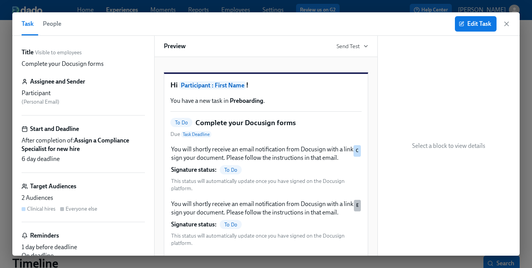
scroll to position [71, 0]
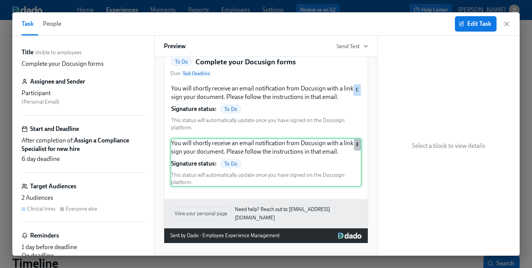
click at [318, 158] on div "You will shortly receive an email notification from Docusign with a link to sig…" at bounding box center [265, 162] width 191 height 49
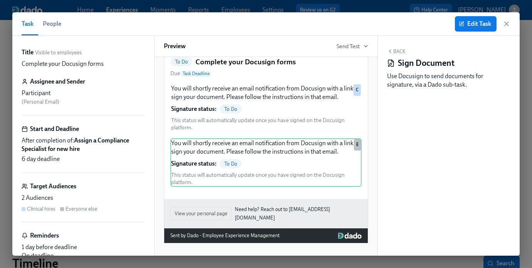
scroll to position [26, 0]
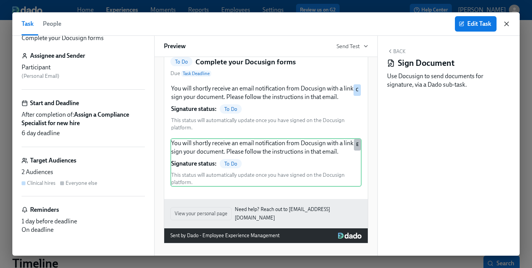
click at [504, 23] on icon "button" at bounding box center [507, 24] width 8 height 8
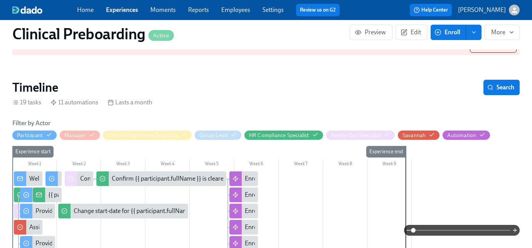
scroll to position [178, 0]
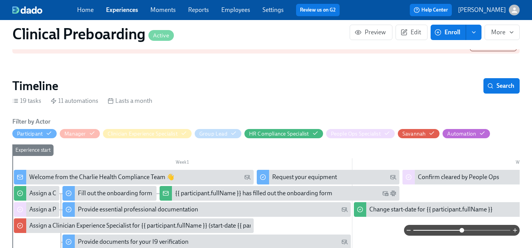
drag, startPoint x: 415, startPoint y: 231, endPoint x: 460, endPoint y: 231, distance: 45.1
click at [460, 231] on span at bounding box center [461, 230] width 5 height 5
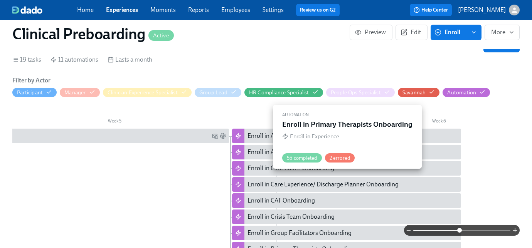
scroll to position [212, 0]
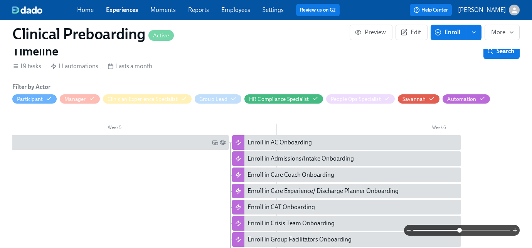
click at [487, 62] on section "Timeline Search 19 tasks 11 automations Lasts a month Filter by Actor Participa…" at bounding box center [265, 220] width 507 height 353
click at [490, 54] on icon "button" at bounding box center [490, 51] width 6 height 6
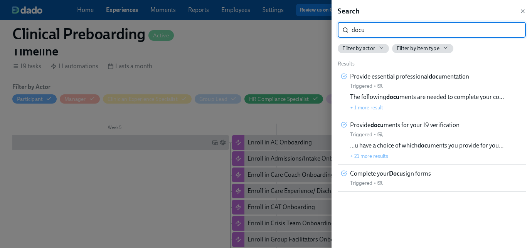
type input "docu"
click at [368, 102] on div "The following docu ments are needed to complete your co… + 1 more result" at bounding box center [427, 102] width 154 height 19
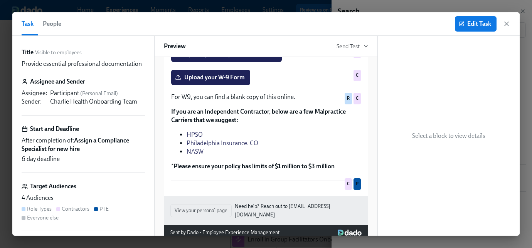
scroll to position [289, 0]
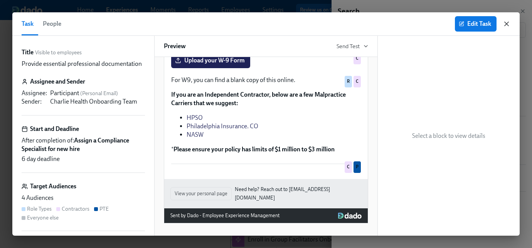
click at [508, 25] on icon "button" at bounding box center [507, 24] width 4 height 4
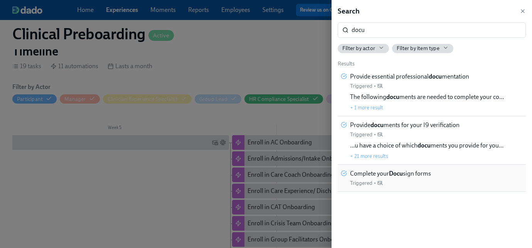
click at [398, 182] on div "Complete your Docu sign forms Triggered •" at bounding box center [390, 178] width 81 height 17
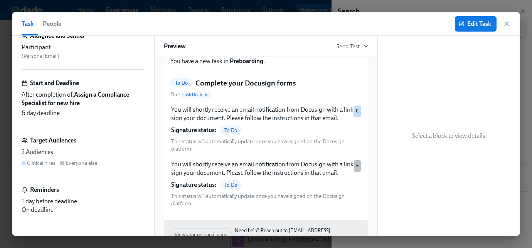
scroll to position [38, 0]
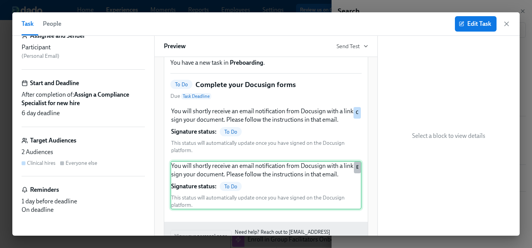
click at [291, 175] on div "You will shortly receive an email notification from Docusign with a link to sig…" at bounding box center [265, 185] width 191 height 49
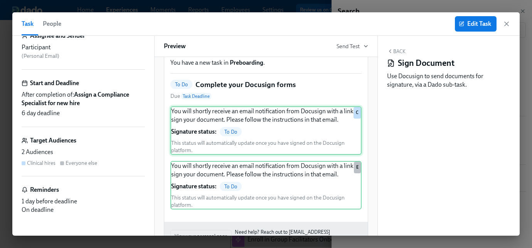
click at [281, 150] on div "You will shortly receive an email notification from Docusign with a link to sig…" at bounding box center [265, 130] width 191 height 49
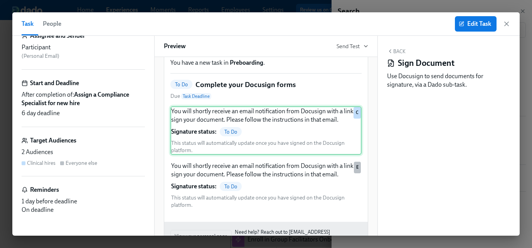
scroll to position [0, 0]
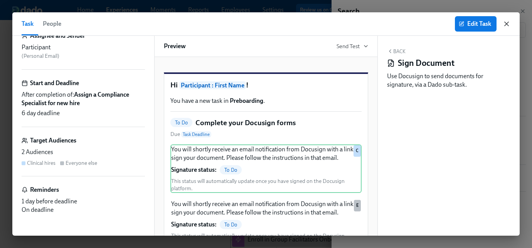
click at [508, 25] on icon "button" at bounding box center [507, 24] width 4 height 4
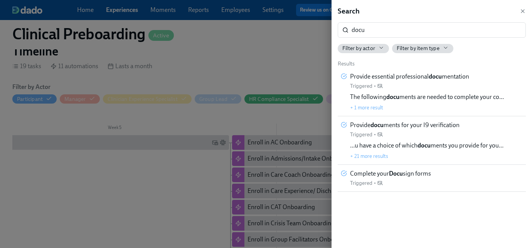
click at [251, 84] on div at bounding box center [266, 124] width 532 height 248
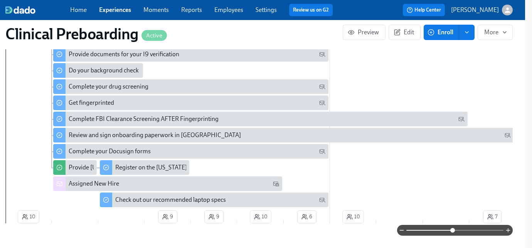
scroll to position [369, 7]
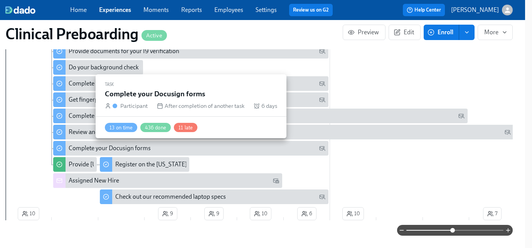
click at [147, 150] on div "Complete your Docusign forms" at bounding box center [110, 148] width 82 height 8
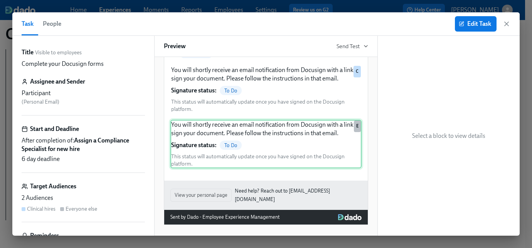
scroll to position [91, 0]
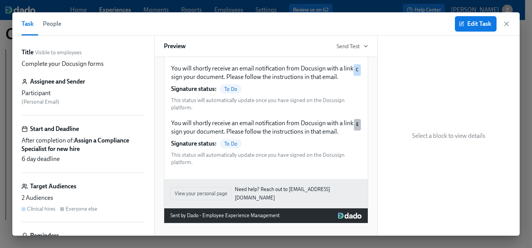
click at [508, 28] on div "Edit Task" at bounding box center [483, 23] width 56 height 15
click at [507, 23] on icon "button" at bounding box center [507, 24] width 4 height 4
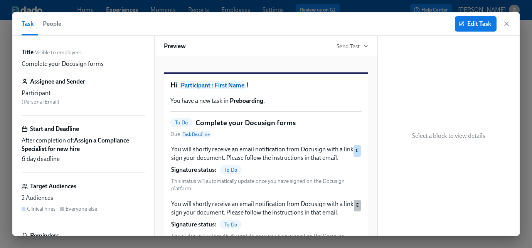
scroll to position [369, 7]
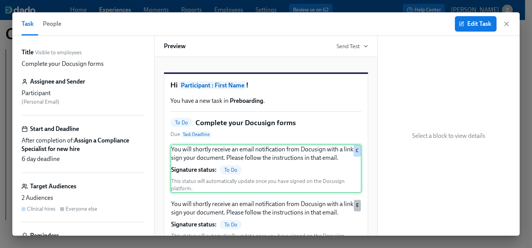
click at [247, 186] on div "You will shortly receive an email notification from Docusign with a link to sig…" at bounding box center [265, 169] width 191 height 49
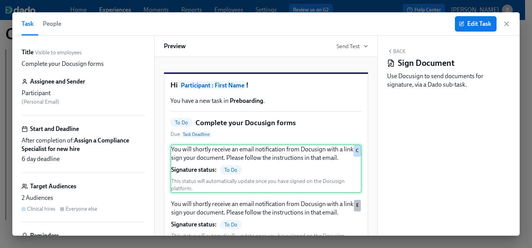
scroll to position [1, 0]
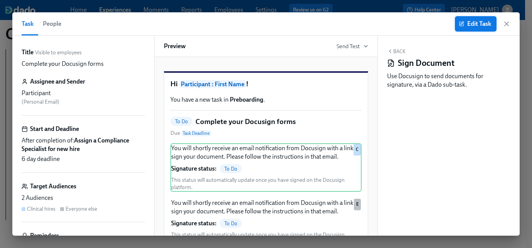
click at [459, 24] on icon "button" at bounding box center [461, 23] width 5 height 5
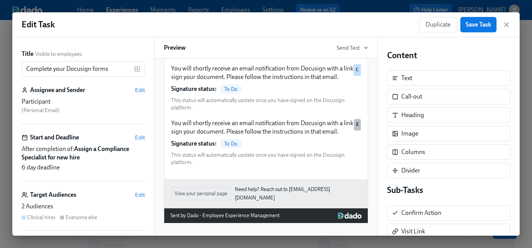
scroll to position [93, 0]
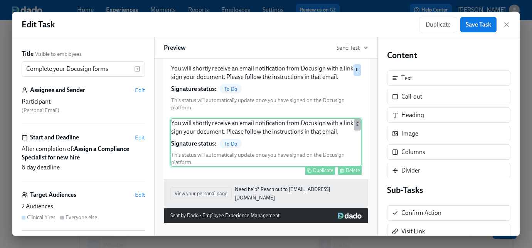
click at [271, 136] on div "You will shortly receive an email notification from Docusign with a link to sig…" at bounding box center [265, 142] width 191 height 49
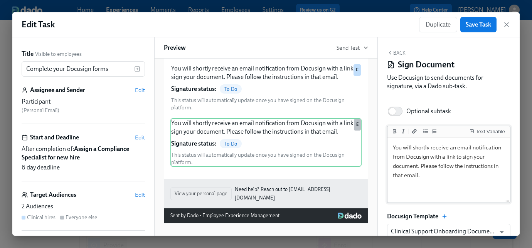
scroll to position [61, 0]
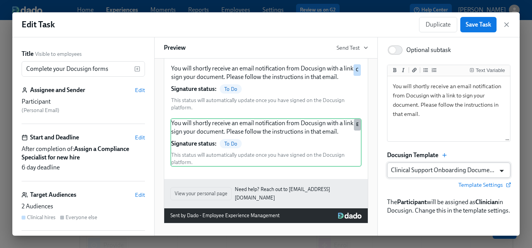
click at [501, 172] on icon "Open" at bounding box center [502, 171] width 4 height 2
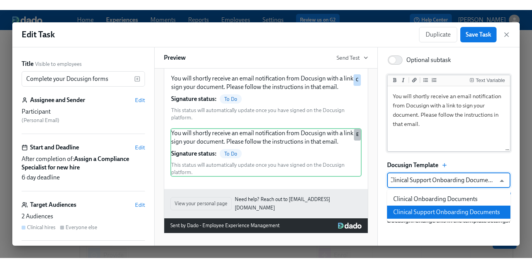
scroll to position [0, 0]
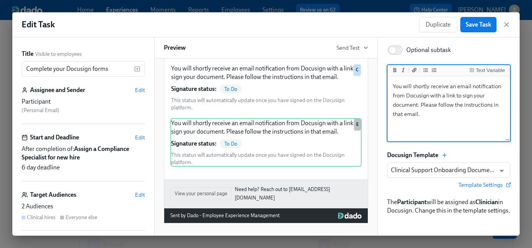
click at [470, 132] on textarea "You will shortly receive an email notification from Docusign with a link to sig…" at bounding box center [449, 109] width 120 height 63
click at [473, 171] on input "Clinical Support Onboarding Documents" at bounding box center [443, 170] width 104 height 15
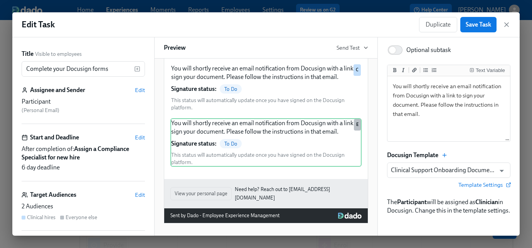
click at [462, 144] on div "Text Variable You will shortly receive an email notification from Docusign with…" at bounding box center [448, 140] width 123 height 150
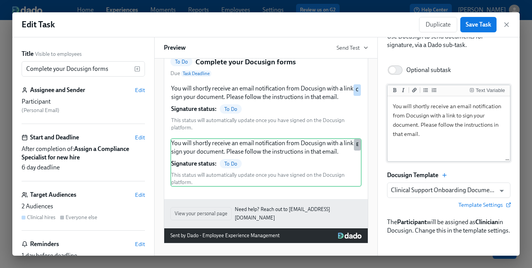
scroll to position [174, 0]
click at [431, 203] on div "Template Settings" at bounding box center [448, 205] width 123 height 8
click at [429, 192] on input "Clinical Support Onboarding Documents" at bounding box center [443, 190] width 104 height 15
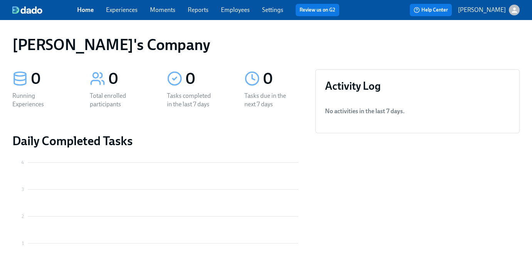
click at [270, 11] on link "Settings" at bounding box center [272, 9] width 21 height 7
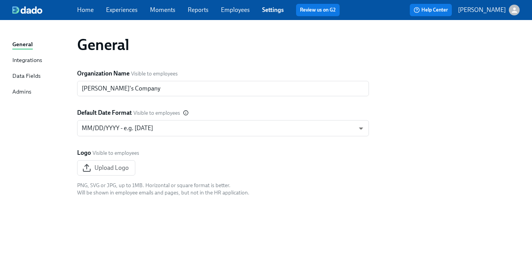
click at [500, 11] on p "[PERSON_NAME]" at bounding box center [482, 10] width 48 height 8
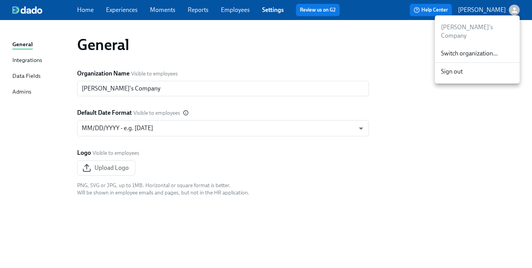
click at [470, 49] on span "Switch organization..." at bounding box center [477, 53] width 72 height 8
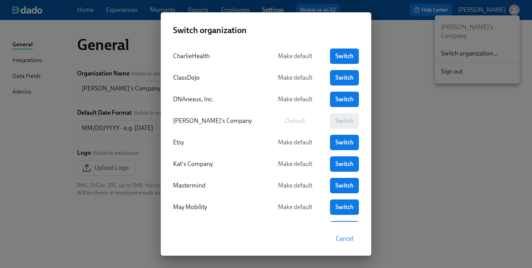
click at [462, 134] on div "Switch organization CharlieHealth Make default Switch ClassDojo Make default Sw…" at bounding box center [266, 134] width 532 height 268
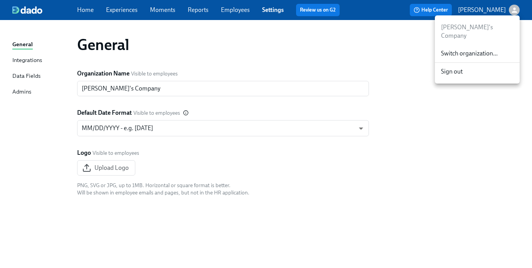
click at [462, 49] on span "Switch organization..." at bounding box center [477, 53] width 72 height 8
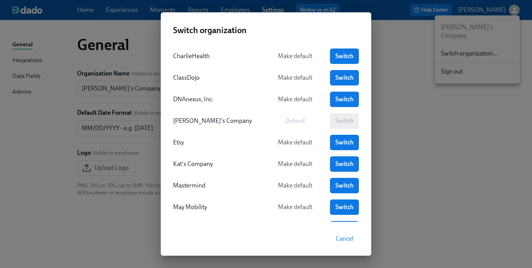
click at [429, 132] on div "Switch organization CharlieHealth Make default Switch ClassDojo Make default Sw…" at bounding box center [266, 134] width 532 height 268
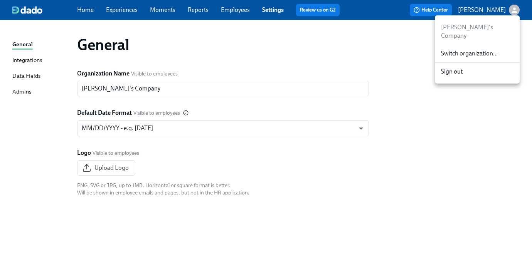
click at [463, 49] on span "Switch organization..." at bounding box center [477, 53] width 72 height 8
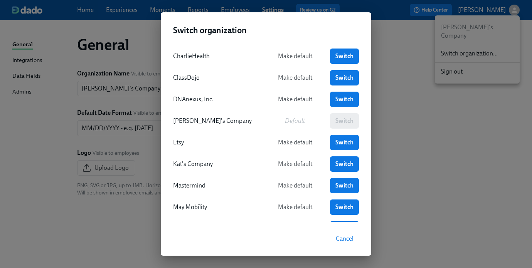
scroll to position [52, 0]
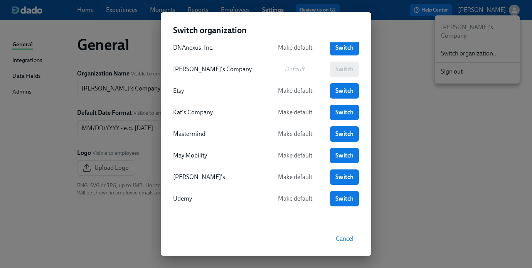
click at [443, 155] on div "Switch organization CharlieHealth Make default Switch ClassDojo Make default Sw…" at bounding box center [266, 134] width 532 height 268
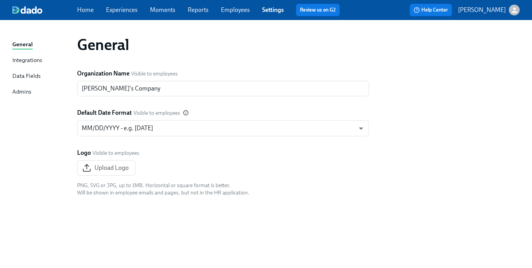
click at [504, 11] on p "[PERSON_NAME]" at bounding box center [482, 10] width 48 height 8
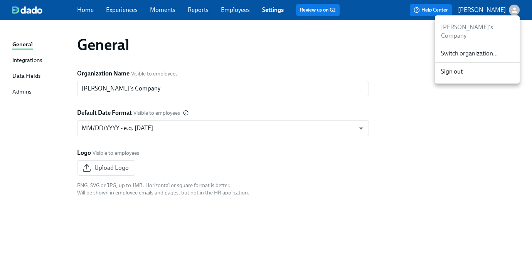
click at [472, 51] on div "Switch organization..." at bounding box center [477, 54] width 85 height 18
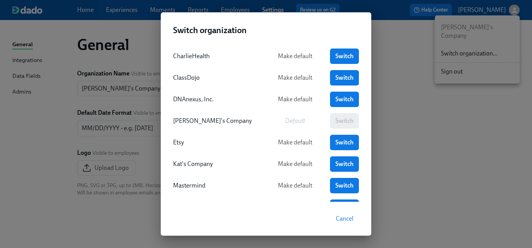
click at [344, 223] on button "Cancel" at bounding box center [344, 218] width 29 height 15
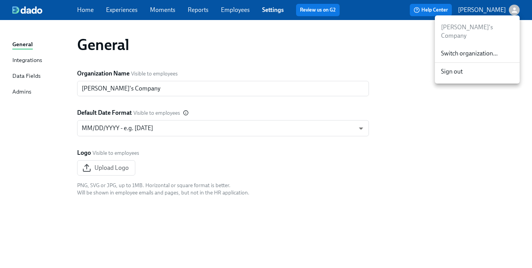
click at [470, 49] on span "Switch organization..." at bounding box center [477, 53] width 72 height 8
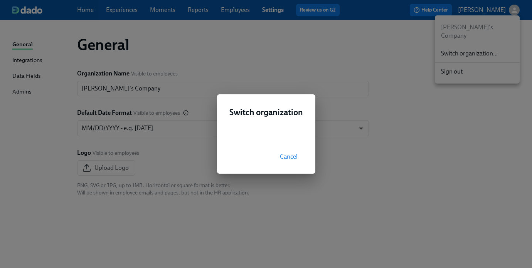
click at [286, 160] on span "Cancel" at bounding box center [289, 157] width 18 height 8
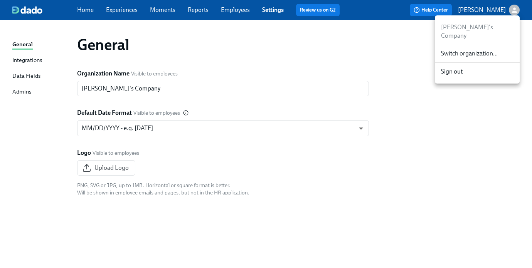
click at [460, 49] on span "Switch organization..." at bounding box center [477, 53] width 72 height 8
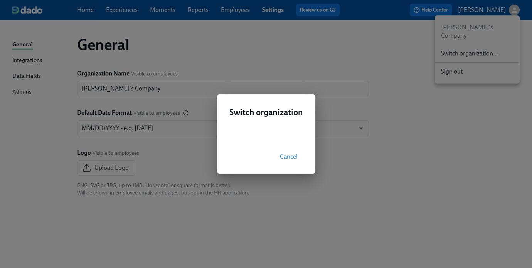
click at [291, 161] on button "Cancel" at bounding box center [288, 156] width 29 height 15
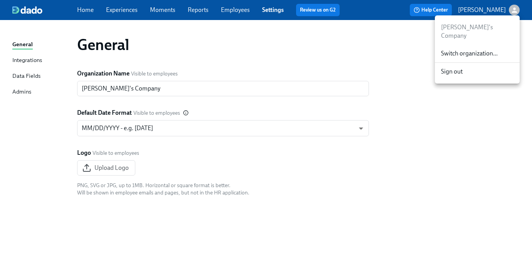
click at [491, 49] on span "Switch organization..." at bounding box center [477, 53] width 72 height 8
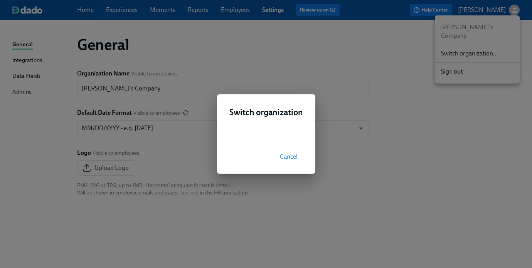
click at [58, 15] on div "Switch organization Cancel" at bounding box center [266, 134] width 532 height 268
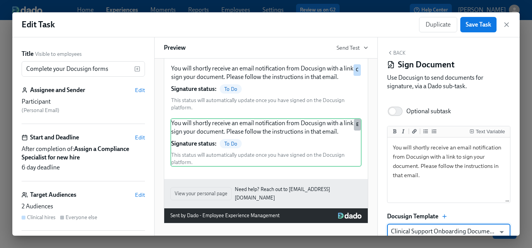
scroll to position [41, 0]
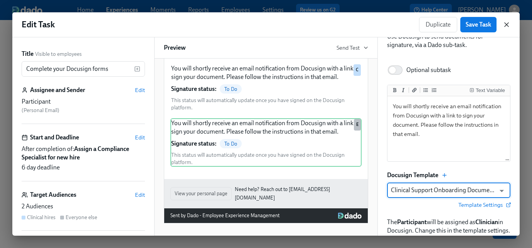
click at [507, 24] on icon "button" at bounding box center [507, 25] width 8 height 8
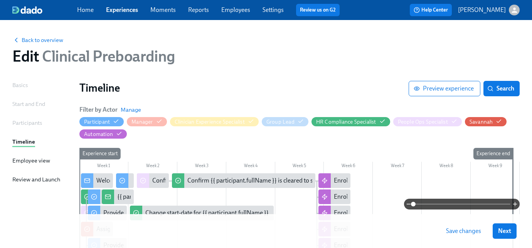
click at [510, 10] on div "button" at bounding box center [514, 10] width 11 height 11
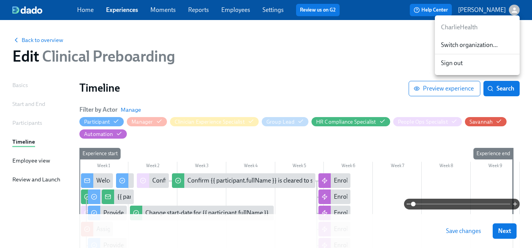
click at [486, 45] on span "Switch organization..." at bounding box center [477, 45] width 72 height 8
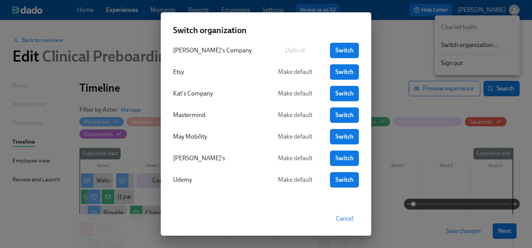
scroll to position [72, 0]
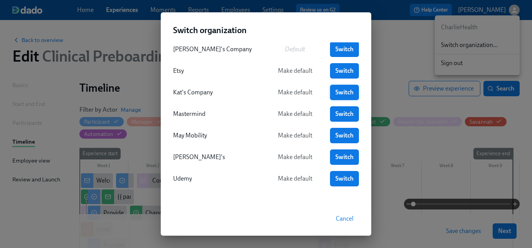
click at [343, 91] on span "Switch" at bounding box center [344, 93] width 18 height 8
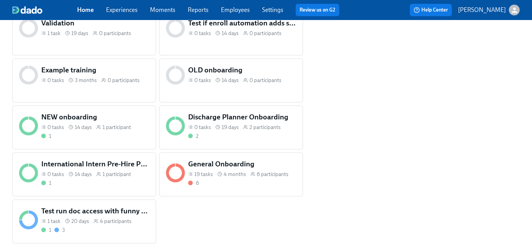
scroll to position [1318, 0]
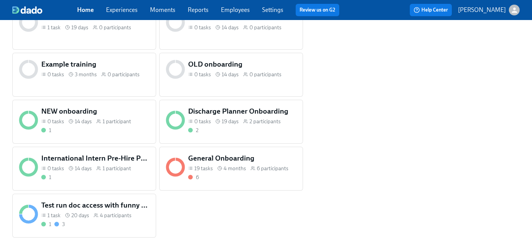
click at [89, 163] on h5 "International Intern Pre-Hire Prep" at bounding box center [95, 158] width 108 height 10
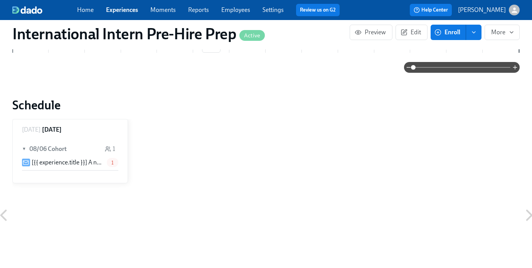
scroll to position [209, 0]
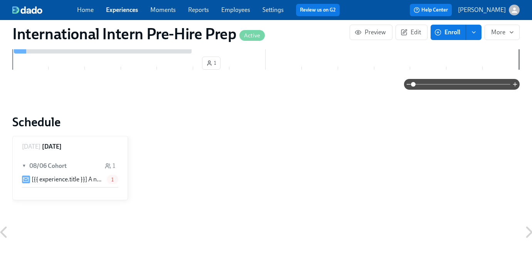
click at [114, 178] on span "1" at bounding box center [113, 180] width 12 height 6
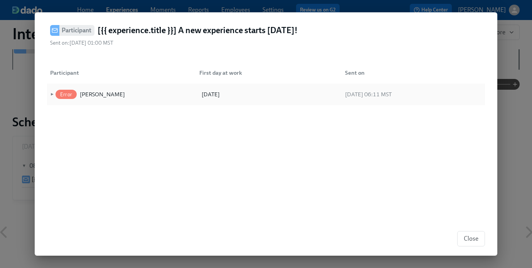
click at [52, 96] on span "►" at bounding box center [51, 94] width 5 height 8
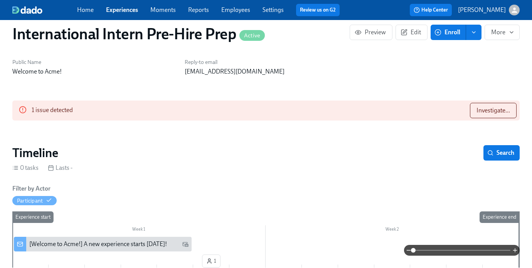
scroll to position [0, 0]
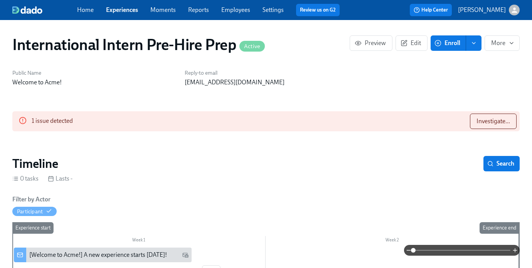
click at [234, 12] on link "Employees" at bounding box center [235, 9] width 29 height 7
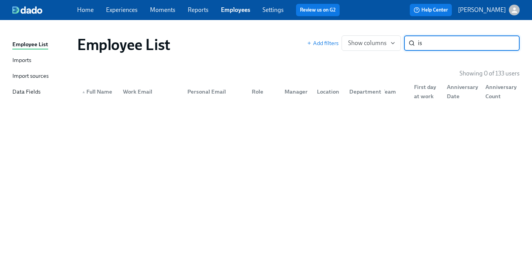
type input "i"
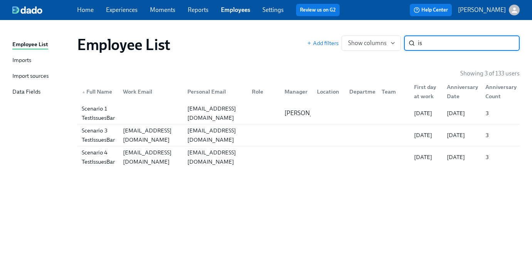
type input "i"
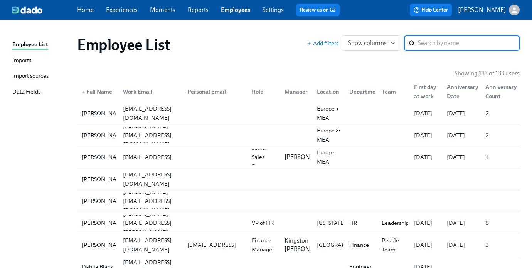
click at [429, 40] on input "search" at bounding box center [469, 42] width 102 height 15
paste input "[PERSON_NAME]"
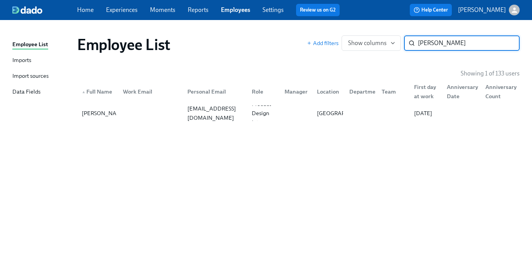
type input "[PERSON_NAME]"
click at [152, 108] on div at bounding box center [149, 113] width 64 height 15
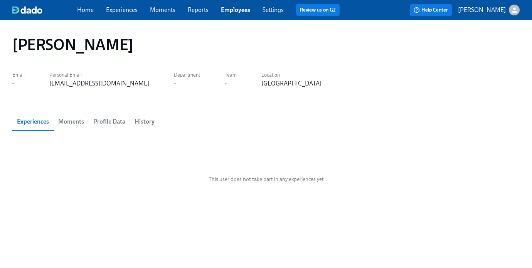
click at [109, 123] on span "Profile Data" at bounding box center [109, 121] width 32 height 11
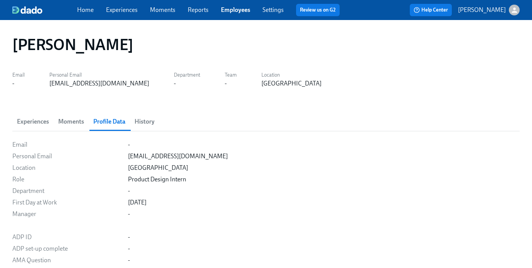
click at [150, 128] on button "History" at bounding box center [144, 122] width 29 height 19
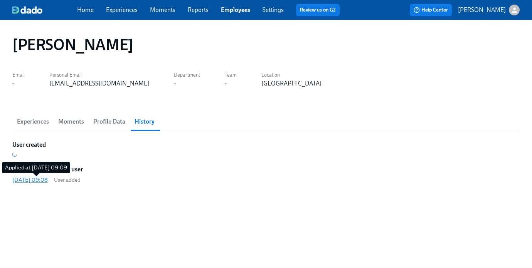
click at [48, 178] on div "[DATE] 09:08" at bounding box center [29, 180] width 35 height 8
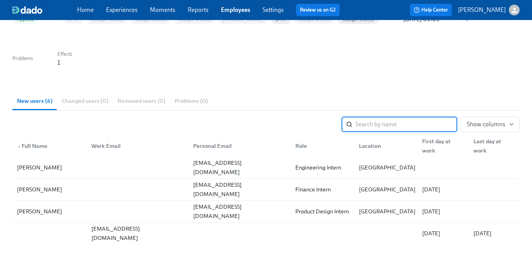
scroll to position [84, 0]
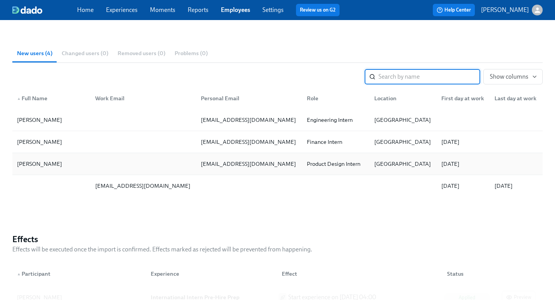
scroll to position [209, 0]
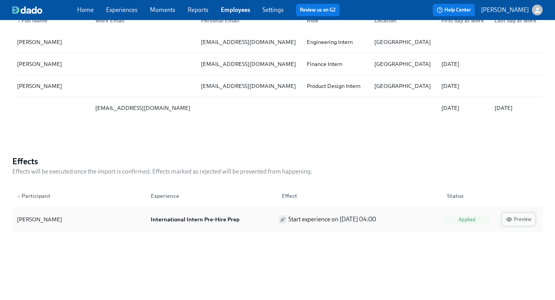
click at [523, 223] on span "Preview" at bounding box center [518, 219] width 25 height 8
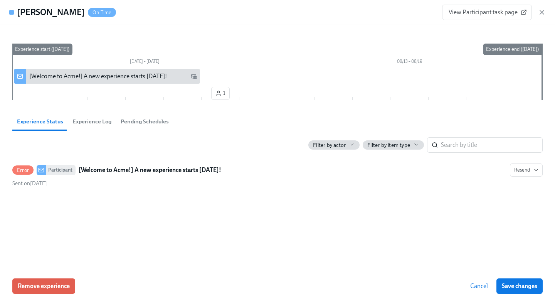
click at [95, 123] on span "Experience Log" at bounding box center [91, 121] width 39 height 9
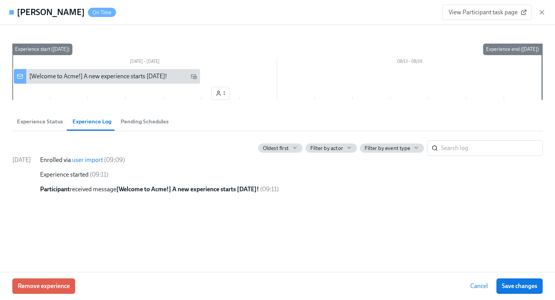
click at [158, 123] on span "Pending Schedules" at bounding box center [145, 121] width 48 height 9
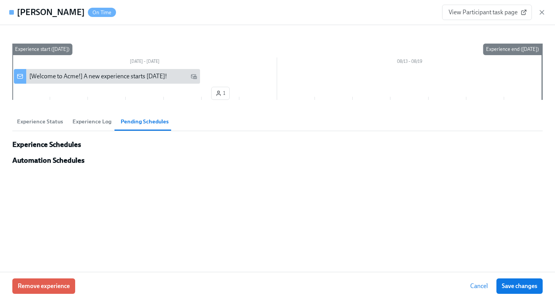
click at [50, 144] on h3 "Experience Schedules" at bounding box center [277, 144] width 530 height 8
click at [49, 162] on h3 "Automation Schedules" at bounding box center [277, 160] width 530 height 8
click at [42, 118] on span "Experience Status" at bounding box center [40, 121] width 46 height 9
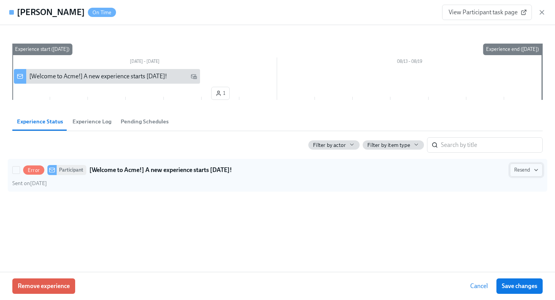
click at [532, 174] on button "Resend" at bounding box center [526, 169] width 33 height 13
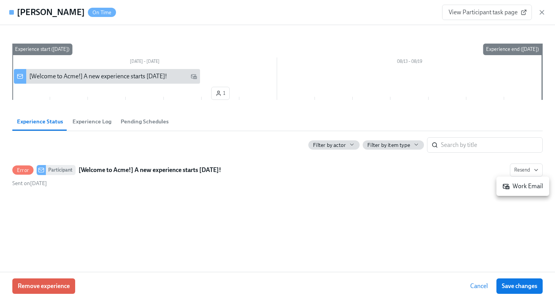
click at [273, 98] on div at bounding box center [277, 150] width 555 height 300
click at [532, 15] on icon "button" at bounding box center [542, 12] width 8 height 8
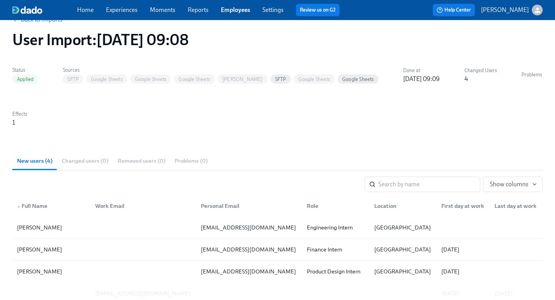
scroll to position [25, 0]
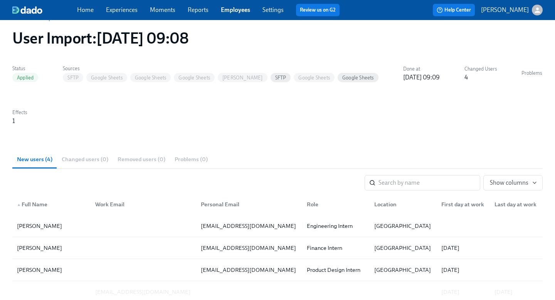
click at [96, 160] on div "New users (4) Changed users (0) Removed users (0) Problems (0)" at bounding box center [277, 159] width 530 height 19
click at [82, 160] on div "New users (4) Changed users (0) Removed users (0) Problems (0)" at bounding box center [277, 159] width 530 height 19
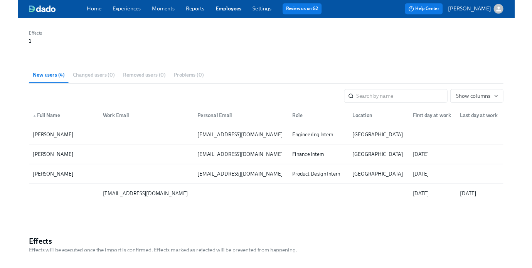
scroll to position [103, 0]
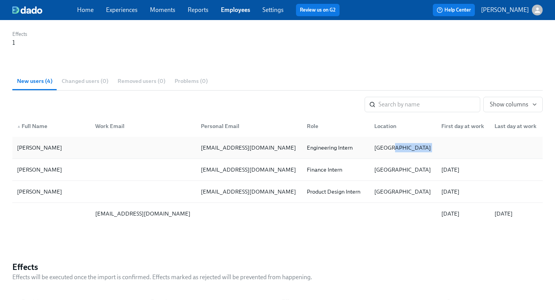
drag, startPoint x: 432, startPoint y: 144, endPoint x: 504, endPoint y: 144, distance: 72.1
click at [504, 144] on div "Irene Tern kat+intern1@dadohr.com Engineering Intern France" at bounding box center [277, 148] width 530 height 22
click at [142, 82] on div "New users (4) Changed users (0) Removed users (0) Problems (0)" at bounding box center [277, 81] width 530 height 19
click at [121, 84] on div "New users (4) Changed users (0) Removed users (0) Problems (0)" at bounding box center [277, 81] width 530 height 19
click at [88, 84] on div "New users (4) Changed users (0) Removed users (0) Problems (0)" at bounding box center [277, 81] width 530 height 19
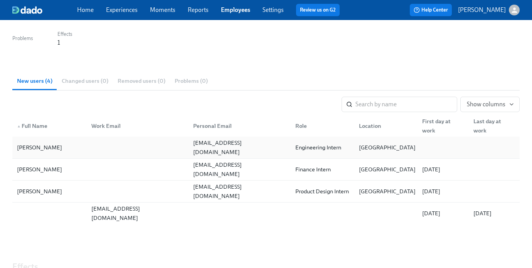
click at [27, 146] on div "Irene Tern" at bounding box center [39, 147] width 51 height 9
drag, startPoint x: 53, startPoint y: 150, endPoint x: 12, endPoint y: 150, distance: 40.9
click at [12, 150] on div "Irene Tern kat+intern1@dadohr.com Engineering Intern France" at bounding box center [265, 148] width 507 height 22
copy div "Irene Tern"
click at [305, 187] on div "Product Design Intern" at bounding box center [322, 191] width 60 height 9
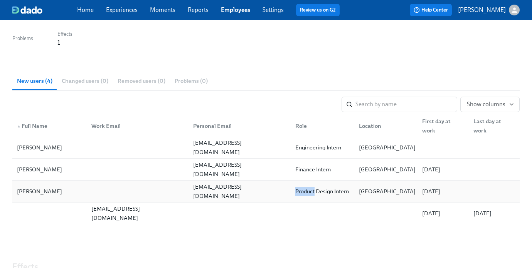
click at [305, 187] on div "Product Design Intern" at bounding box center [322, 191] width 60 height 9
copy div "Product Design Intern"
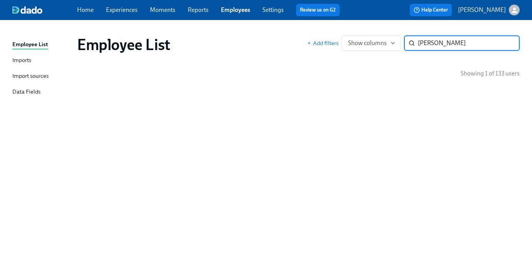
click at [127, 12] on link "Experiences" at bounding box center [122, 9] width 32 height 7
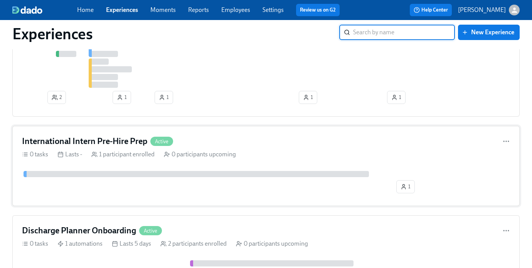
scroll to position [229, 0]
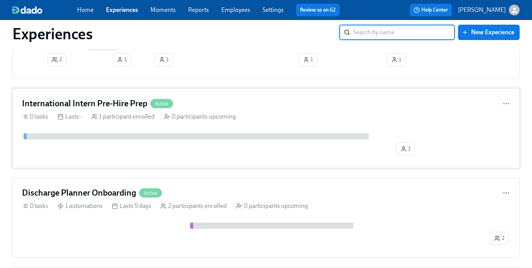
click at [128, 136] on div at bounding box center [196, 136] width 345 height 6
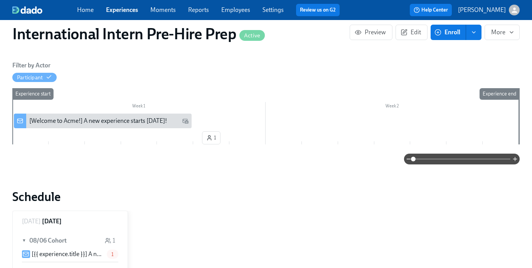
scroll to position [248, 0]
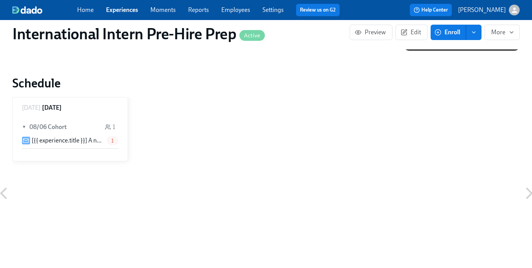
click at [110, 141] on span "1" at bounding box center [113, 141] width 12 height 6
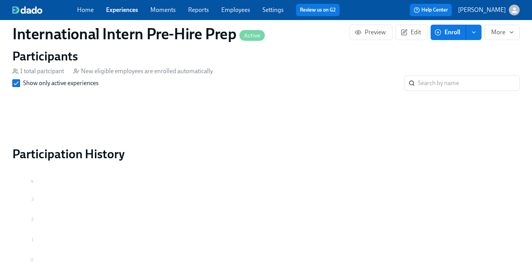
scroll to position [486, 0]
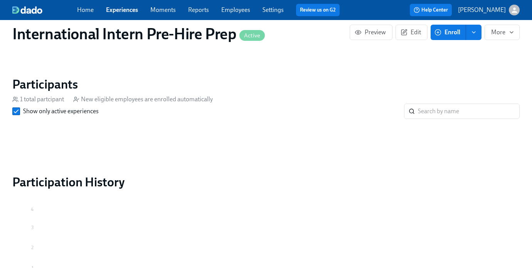
click at [52, 101] on div "1 total partcipant" at bounding box center [38, 99] width 52 height 8
click at [13, 111] on input "Show only active experiences" at bounding box center [16, 111] width 7 height 7
click at [16, 113] on input "Show only active experiences" at bounding box center [16, 111] width 7 height 7
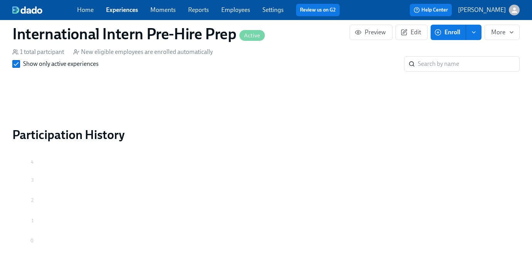
scroll to position [246, 0]
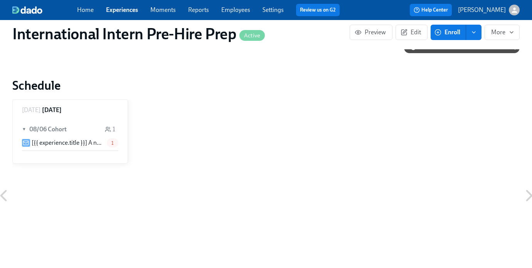
click at [48, 149] on div "[{{ experience.title }}] A new experience starts today! 1" at bounding box center [70, 144] width 96 height 13
click at [37, 132] on h6 "08/06 Cohort" at bounding box center [47, 129] width 37 height 8
click at [22, 126] on span "►" at bounding box center [24, 129] width 5 height 8
click at [110, 146] on div "1" at bounding box center [113, 142] width 12 height 9
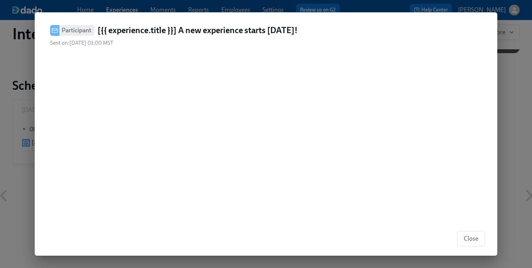
click at [459, 242] on button "Close" at bounding box center [471, 238] width 28 height 15
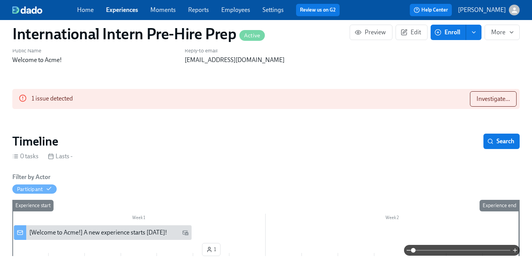
scroll to position [0, 0]
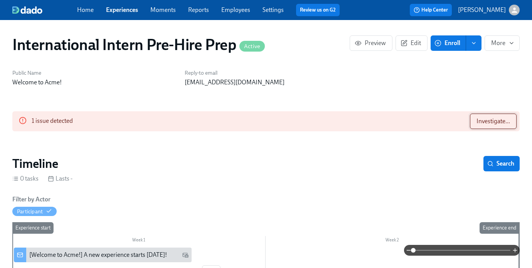
click at [483, 123] on span "Investigate..." at bounding box center [493, 122] width 34 height 8
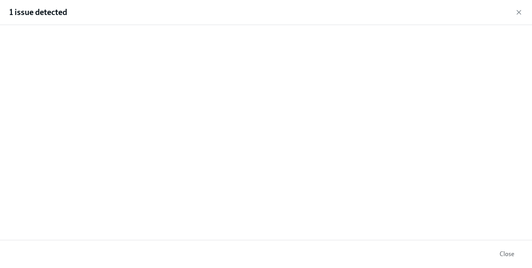
click at [515, 11] on div "1 issue detected" at bounding box center [266, 12] width 532 height 25
click at [516, 11] on icon "button" at bounding box center [519, 12] width 8 height 8
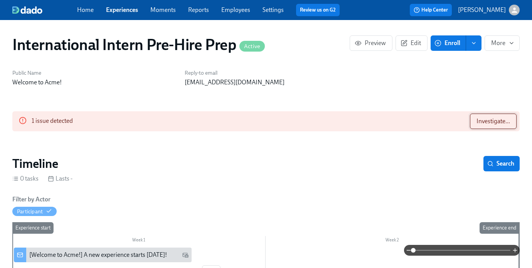
click at [486, 121] on span "Investigate..." at bounding box center [493, 122] width 34 height 8
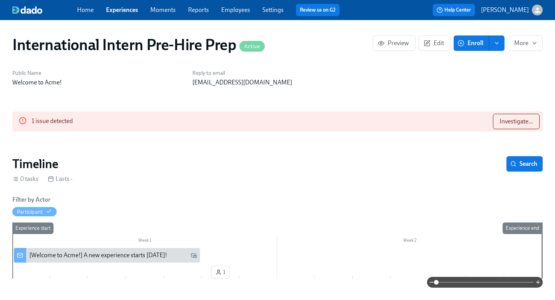
click at [517, 130] on div "1 issue detected Investigate..." at bounding box center [277, 121] width 530 height 20
click at [515, 118] on span "Investigate..." at bounding box center [517, 122] width 34 height 8
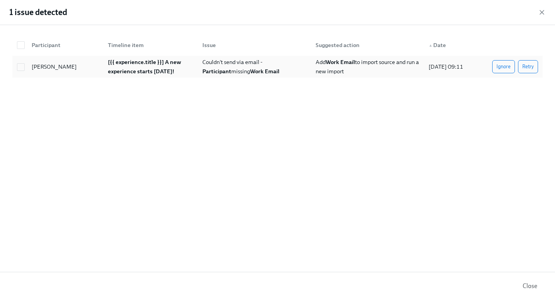
click at [204, 74] on span "Couldn't send via email - Participant missing Work Email" at bounding box center [240, 67] width 77 height 16
checkbox input "true"
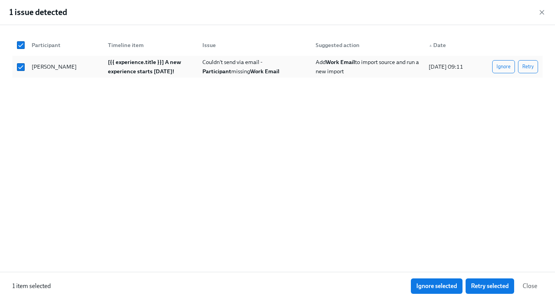
click at [25, 68] on div at bounding box center [21, 66] width 14 height 8
checkbox input "false"
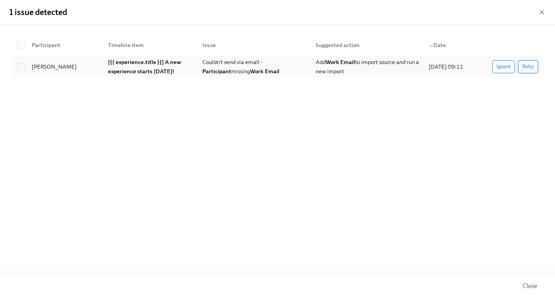
click at [532, 64] on span "Retry" at bounding box center [528, 67] width 12 height 8
click at [25, 72] on div at bounding box center [20, 66] width 12 height 15
checkbox input "true"
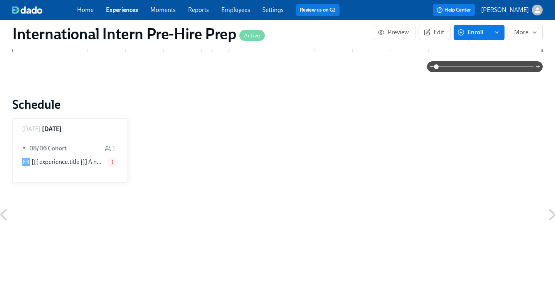
scroll to position [211, 0]
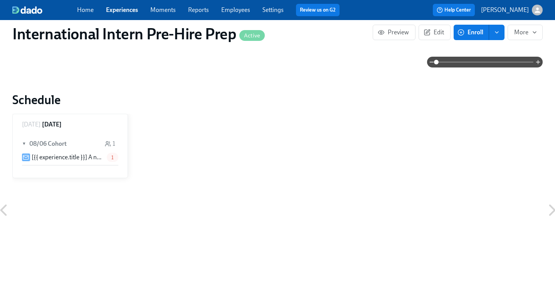
click at [112, 157] on span "1" at bounding box center [113, 158] width 12 height 6
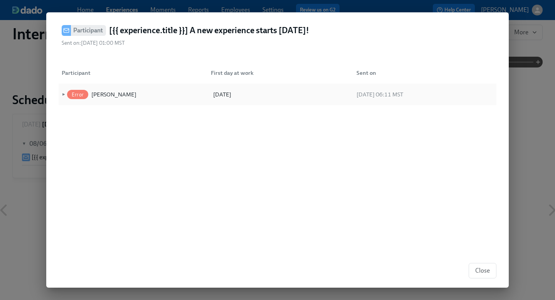
click at [64, 97] on span "►" at bounding box center [62, 94] width 5 height 8
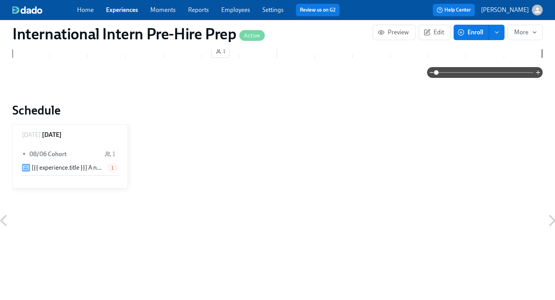
scroll to position [200, 0]
click at [44, 170] on p "[{{ experience.title }}] A new experience starts [DATE]!" at bounding box center [68, 168] width 72 height 8
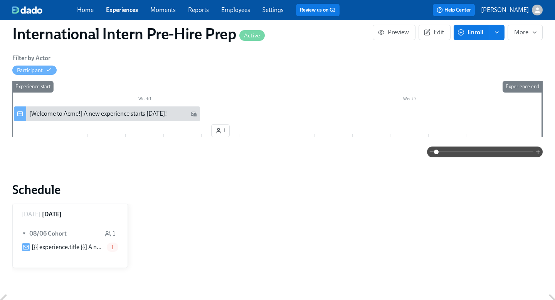
scroll to position [0, 0]
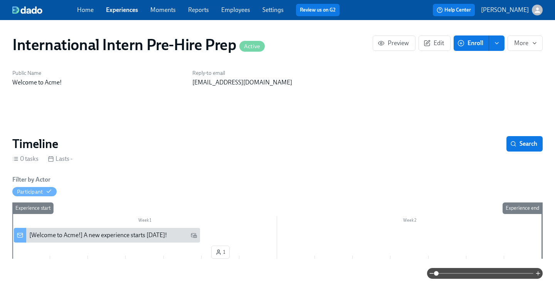
click at [35, 234] on div "[Welcome to Acme!] A new experience starts [DATE]!" at bounding box center [98, 235] width 138 height 8
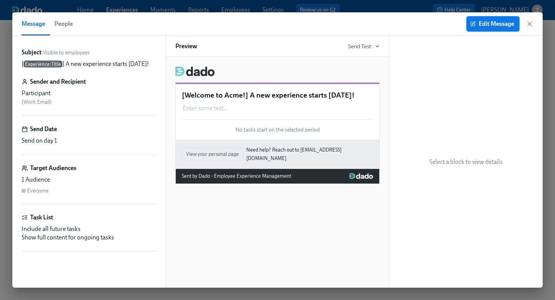
click at [501, 24] on span "Edit Message" at bounding box center [493, 24] width 42 height 8
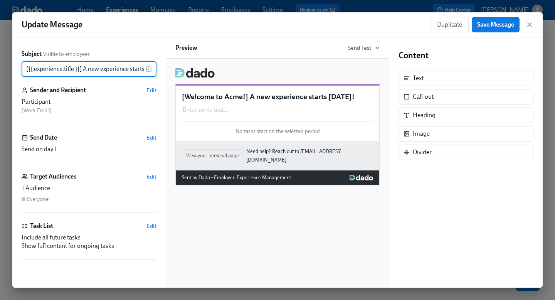
scroll to position [0, 18]
click at [151, 179] on span "Edit" at bounding box center [151, 177] width 10 height 8
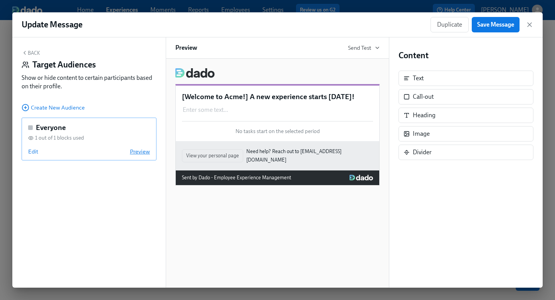
click at [140, 149] on span "Preview" at bounding box center [140, 152] width 20 height 8
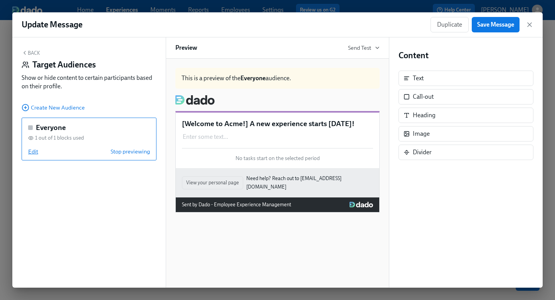
click at [29, 153] on span "Edit" at bounding box center [33, 152] width 10 height 8
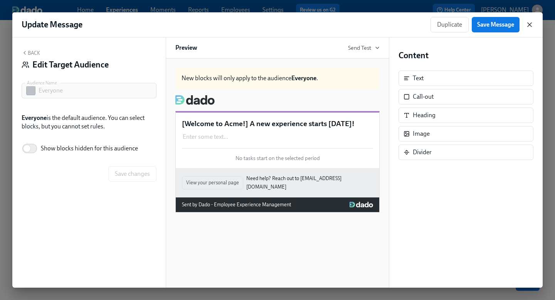
click at [526, 27] on icon "button" at bounding box center [530, 25] width 8 height 8
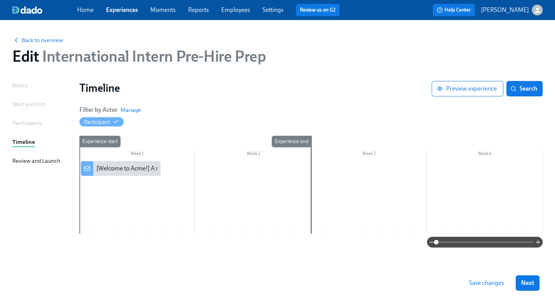
click at [34, 125] on div "Participants" at bounding box center [27, 123] width 30 height 8
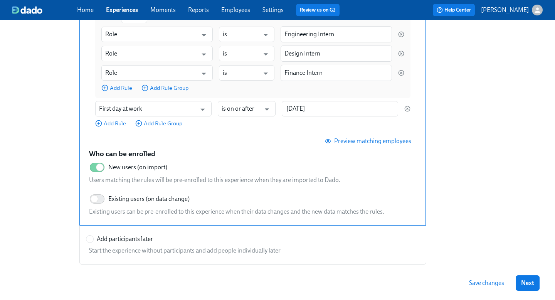
scroll to position [184, 0]
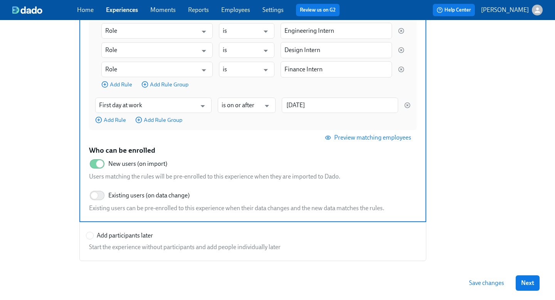
click at [340, 136] on span "Preview matching employees" at bounding box center [369, 138] width 85 height 8
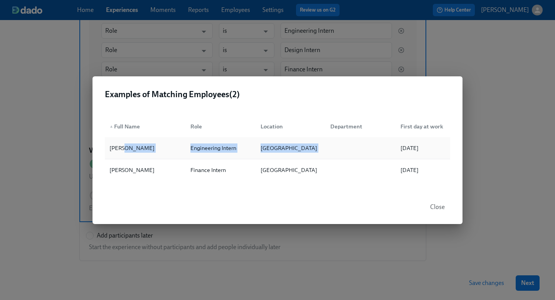
drag, startPoint x: 121, startPoint y: 149, endPoint x: 373, endPoint y: 149, distance: 251.7
click at [373, 149] on div "Irene Tern Engineering Intern France 09/08/2025" at bounding box center [277, 148] width 345 height 22
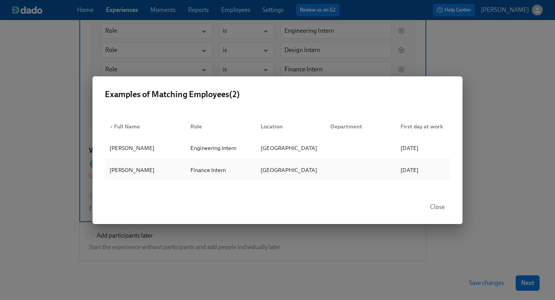
click at [324, 169] on div at bounding box center [359, 169] width 70 height 15
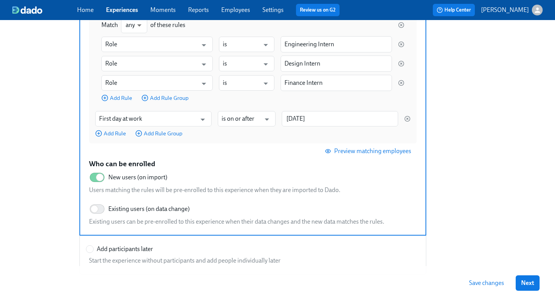
scroll to position [170, 0]
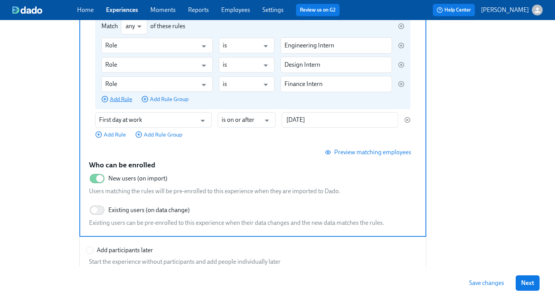
click at [123, 103] on span "Add Rule" at bounding box center [116, 99] width 31 height 8
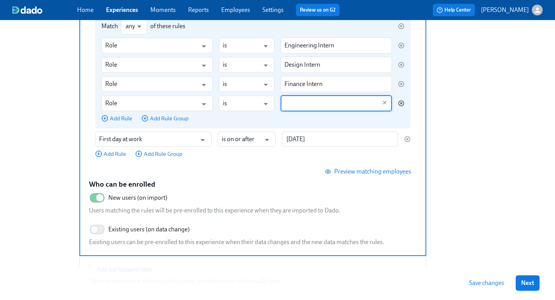
click at [401, 103] on icon "button" at bounding box center [402, 104] width 2 height 2
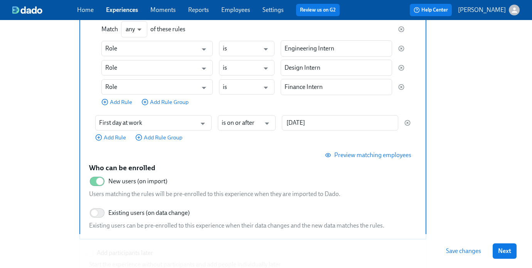
scroll to position [166, 0]
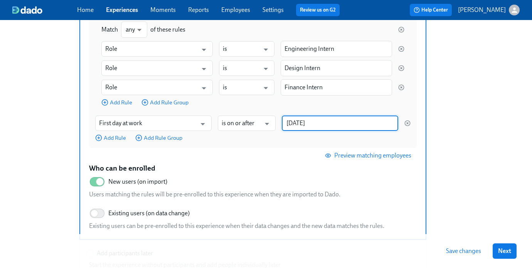
click at [303, 121] on input "2025/08/01" at bounding box center [340, 123] width 116 height 15
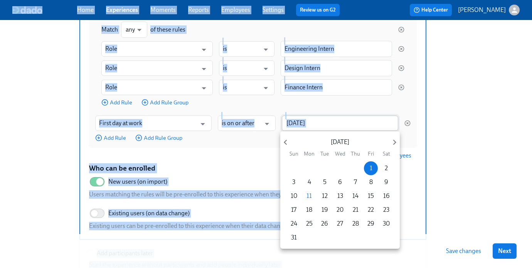
click at [303, 121] on div at bounding box center [266, 134] width 532 height 268
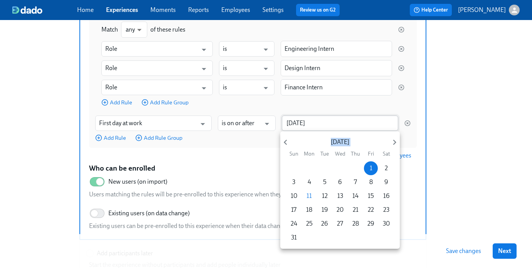
click at [303, 121] on div "August 2025 Sun Mon Tue Wed Thu Fri Sat 27 28 29 30 31 1 2 3 4 5 6 7 8 9 10 11 …" at bounding box center [266, 134] width 532 height 268
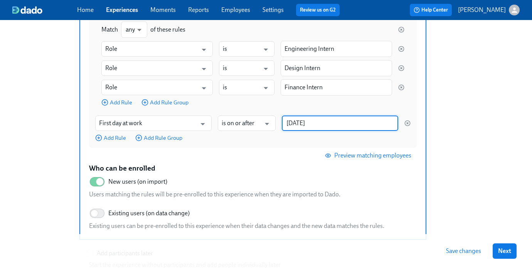
click at [306, 123] on input "2025/08/01" at bounding box center [340, 123] width 116 height 15
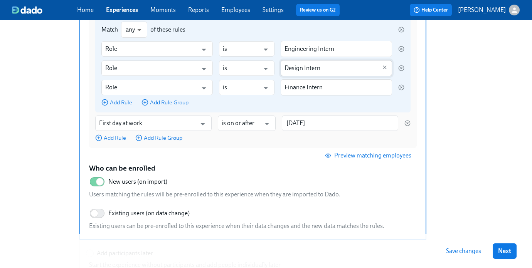
click at [302, 67] on input "Design Intern" at bounding box center [330, 68] width 93 height 16
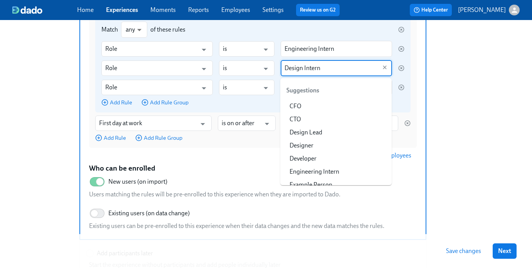
click at [302, 67] on input "Design Intern" at bounding box center [330, 68] width 93 height 16
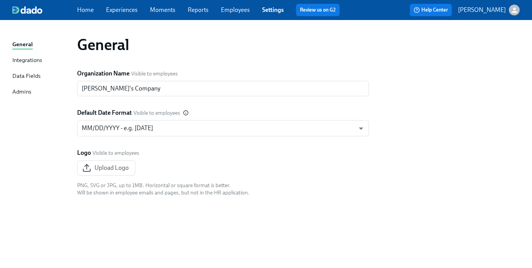
click at [84, 21] on div "General Integrations Data Fields Admins General Organization Name Visible to em…" at bounding box center [266, 144] width 532 height 248
click at [84, 14] on span "Home" at bounding box center [85, 10] width 17 height 8
click at [84, 8] on link "Home" at bounding box center [85, 9] width 17 height 7
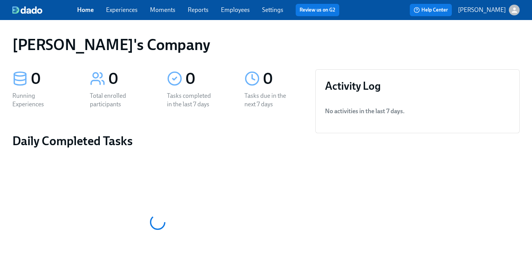
click at [477, 7] on p "[PERSON_NAME]" at bounding box center [482, 10] width 48 height 8
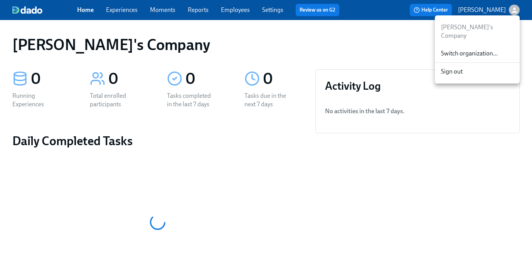
click at [458, 49] on span "Switch organization..." at bounding box center [477, 53] width 72 height 8
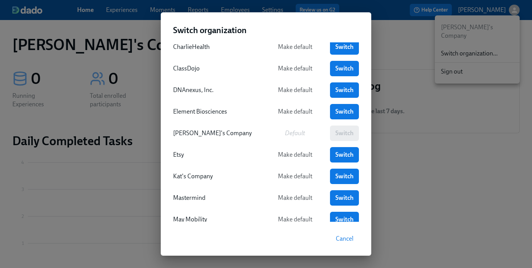
scroll to position [12, 0]
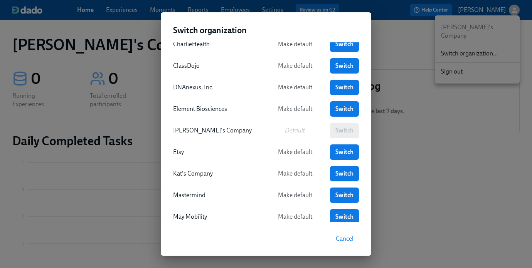
click at [235, 114] on div "Element Biosciences Make default Switch" at bounding box center [266, 108] width 186 height 15
click at [353, 108] on link "Switch" at bounding box center [344, 108] width 29 height 15
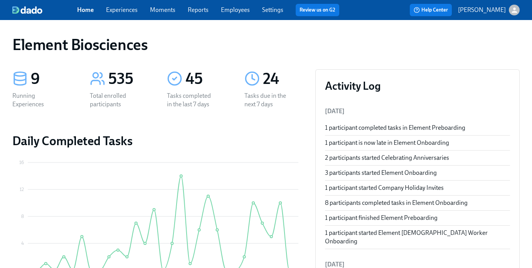
click at [226, 11] on link "Employees" at bounding box center [235, 9] width 29 height 7
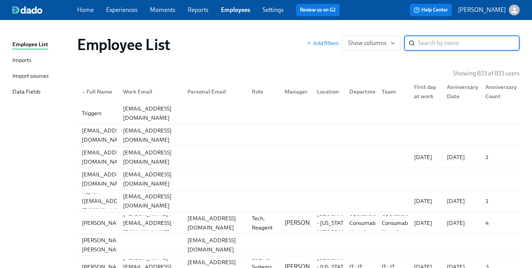
click at [23, 79] on div "Import sources" at bounding box center [30, 77] width 36 height 10
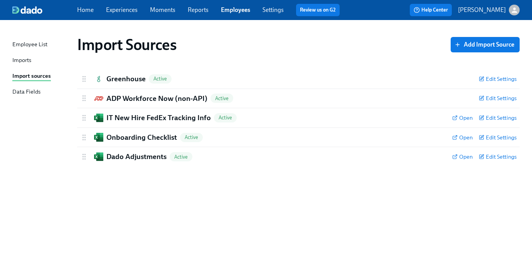
click at [121, 12] on link "Experiences" at bounding box center [122, 9] width 32 height 7
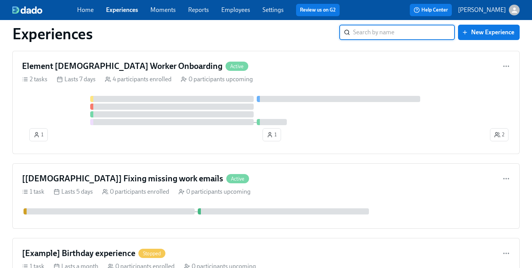
scroll to position [1060, 0]
